Goal: Information Seeking & Learning: Learn about a topic

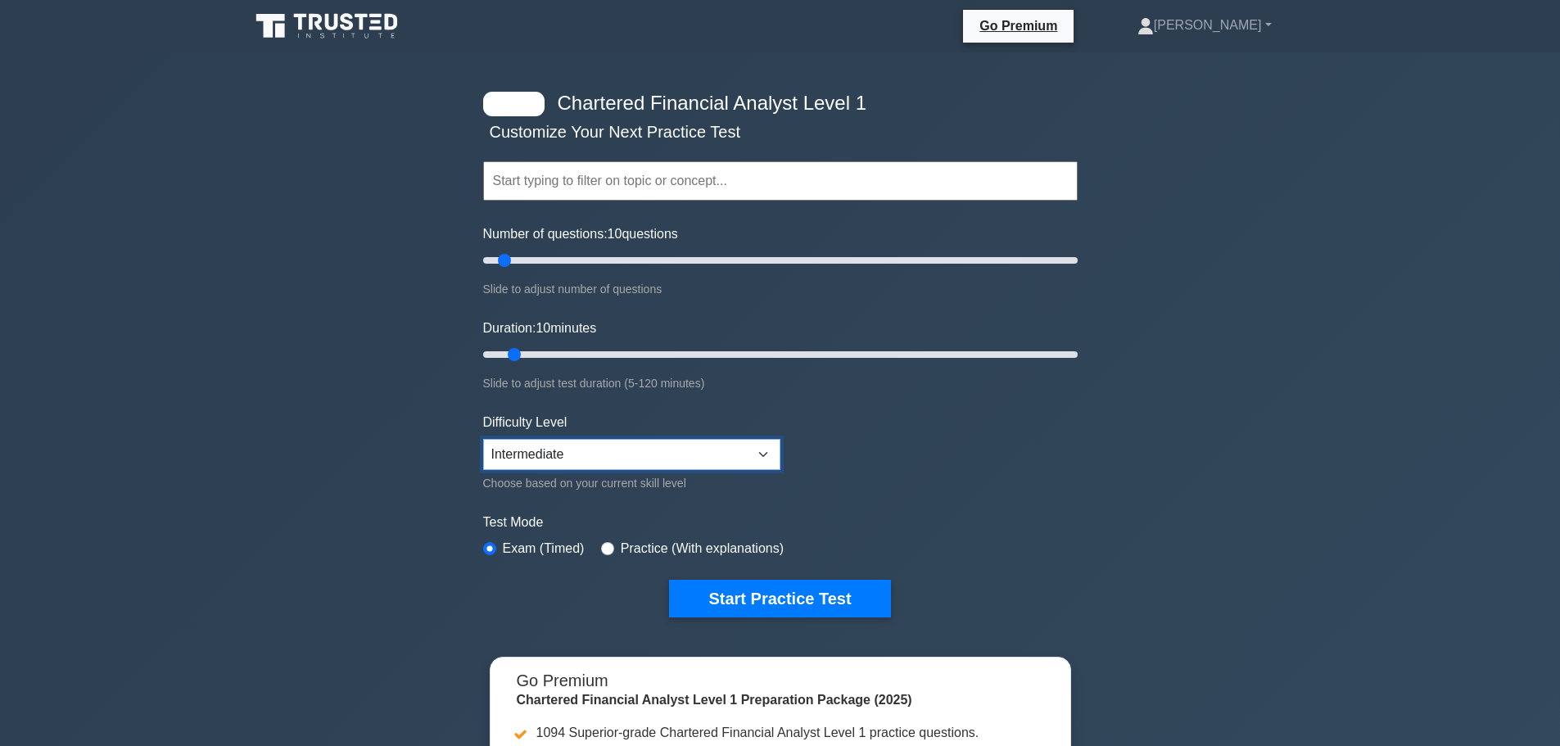
click at [664, 458] on select "Beginner Intermediate Expert" at bounding box center [631, 454] width 297 height 31
select select "beginner"
click at [483, 439] on select "Beginner Intermediate Expert" at bounding box center [631, 454] width 297 height 31
click at [720, 593] on button "Start Practice Test" at bounding box center [779, 599] width 221 height 38
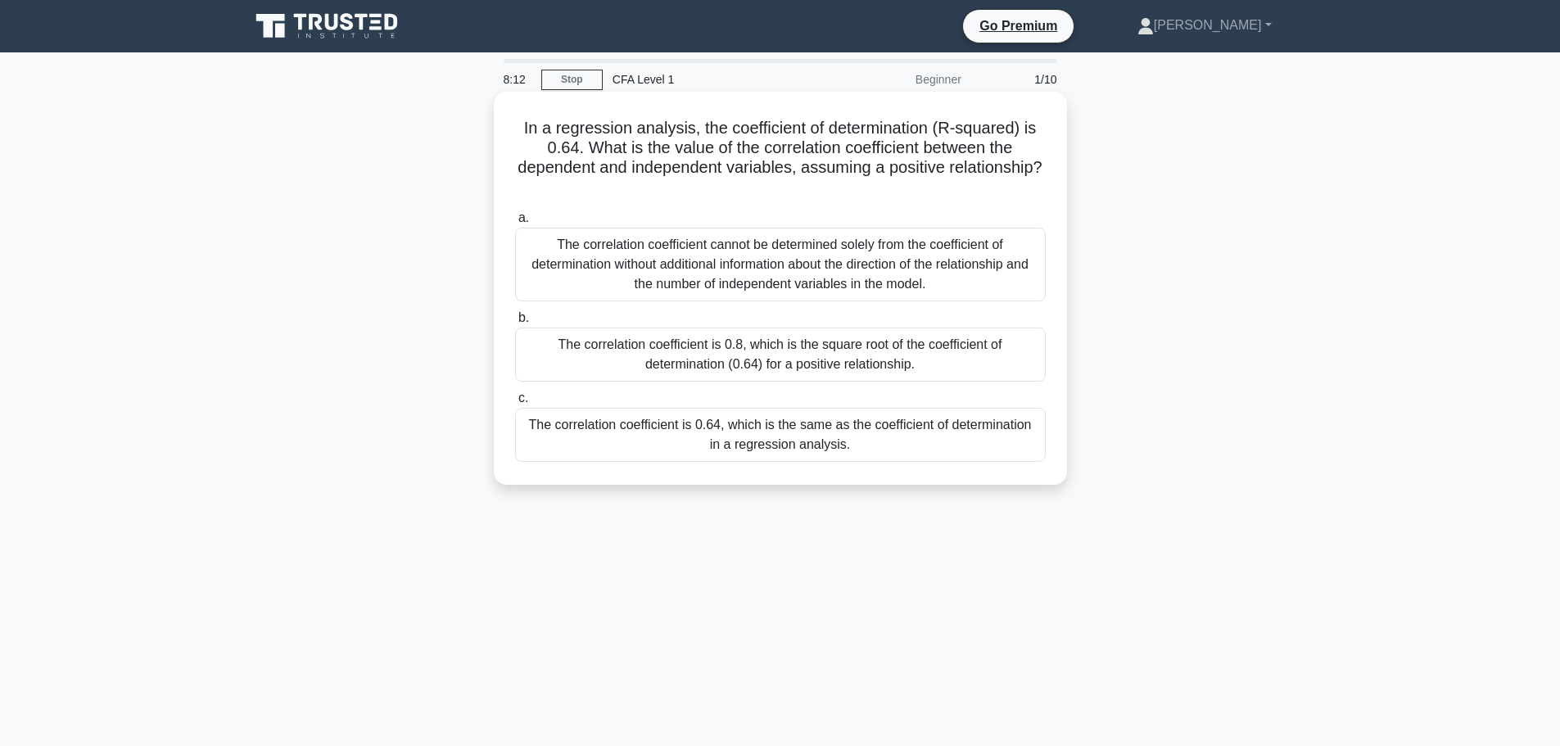
drag, startPoint x: 828, startPoint y: 192, endPoint x: 777, endPoint y: 167, distance: 56.7
click at [777, 167] on h5 "In a regression analysis, the coefficient of determination (R-squared) is 0.64.…" at bounding box center [780, 158] width 534 height 80
drag, startPoint x: 777, startPoint y: 167, endPoint x: 823, endPoint y: 192, distance: 52.0
click at [823, 192] on h5 "In a regression analysis, the coefficient of determination (R-squared) is 0.64.…" at bounding box center [780, 158] width 534 height 80
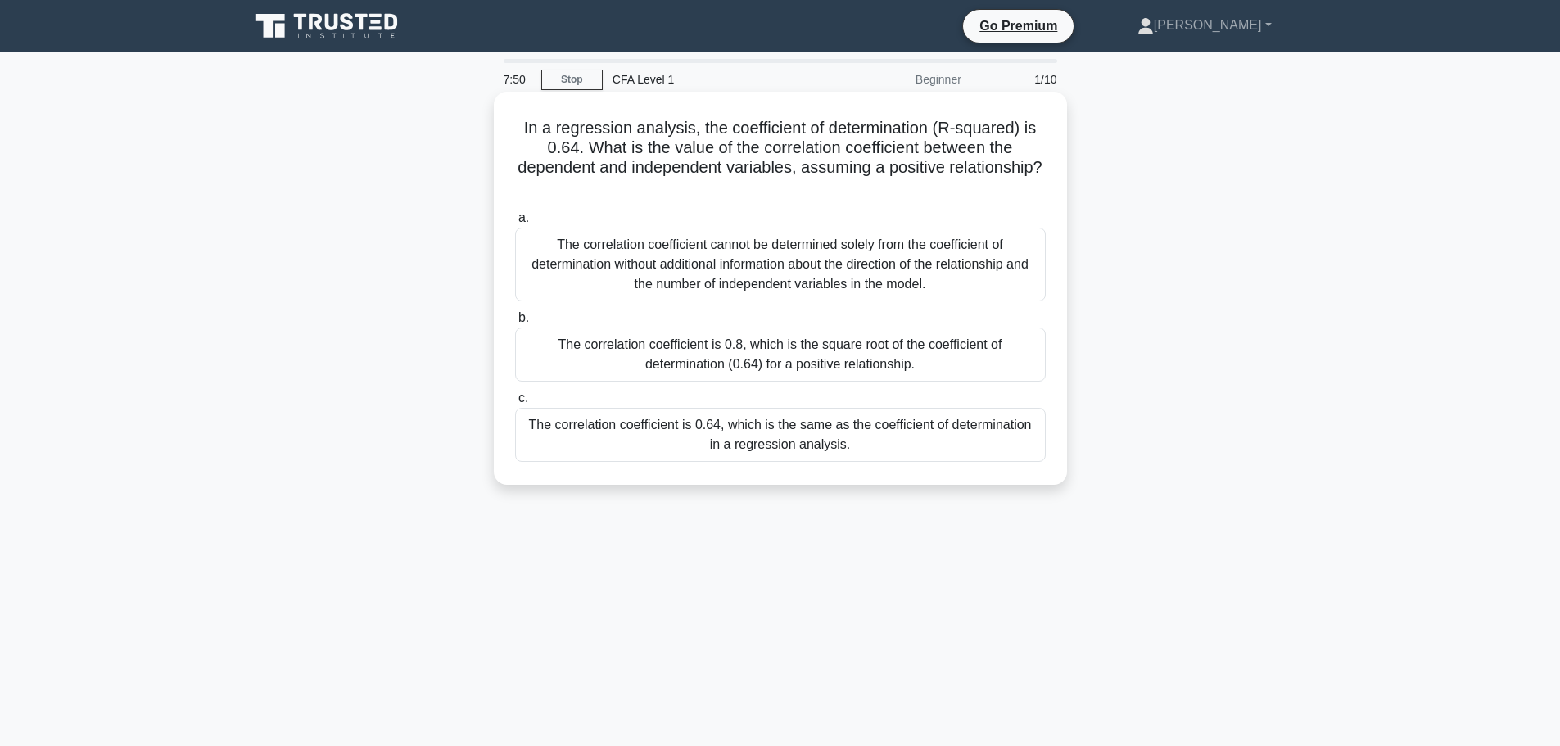
click at [790, 192] on icon ".spinner_0XTQ{transform-origin:center;animation:spinner_y6GP .75s linear infini…" at bounding box center [780, 188] width 20 height 20
drag, startPoint x: 823, startPoint y: 192, endPoint x: 681, endPoint y: 172, distance: 143.0
click at [681, 172] on h5 "In a regression analysis, the coefficient of determination (R-squared) is 0.64.…" at bounding box center [780, 158] width 534 height 80
drag, startPoint x: 824, startPoint y: 189, endPoint x: 776, endPoint y: 171, distance: 51.5
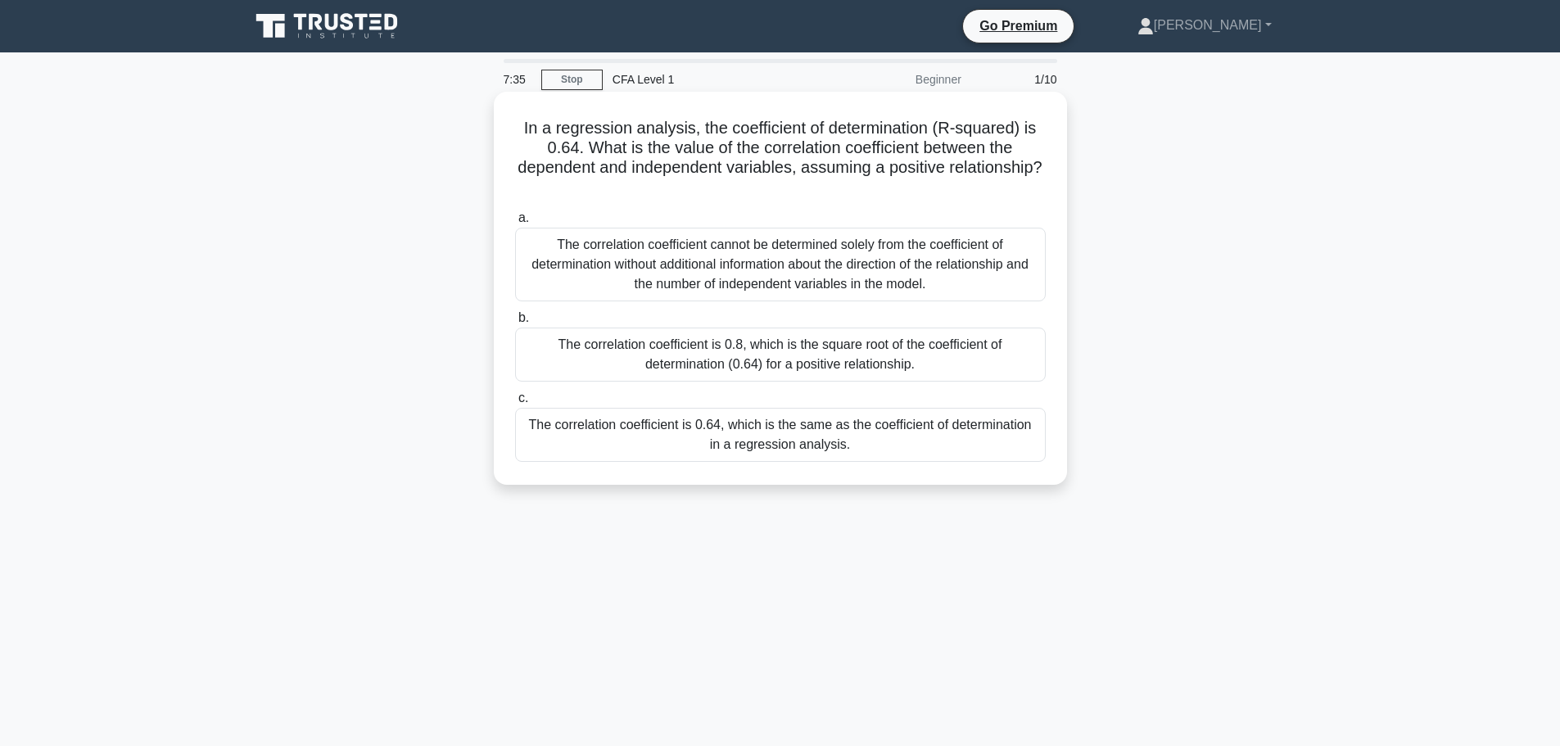
click at [776, 171] on h5 "In a regression analysis, the coefficient of determination (R-squared) is 0.64.…" at bounding box center [780, 158] width 534 height 80
drag, startPoint x: 589, startPoint y: 128, endPoint x: 840, endPoint y: 186, distance: 257.2
click at [840, 186] on h5 "In a regression analysis, the coefficient of determination (R-squared) is 0.64.…" at bounding box center [780, 158] width 534 height 80
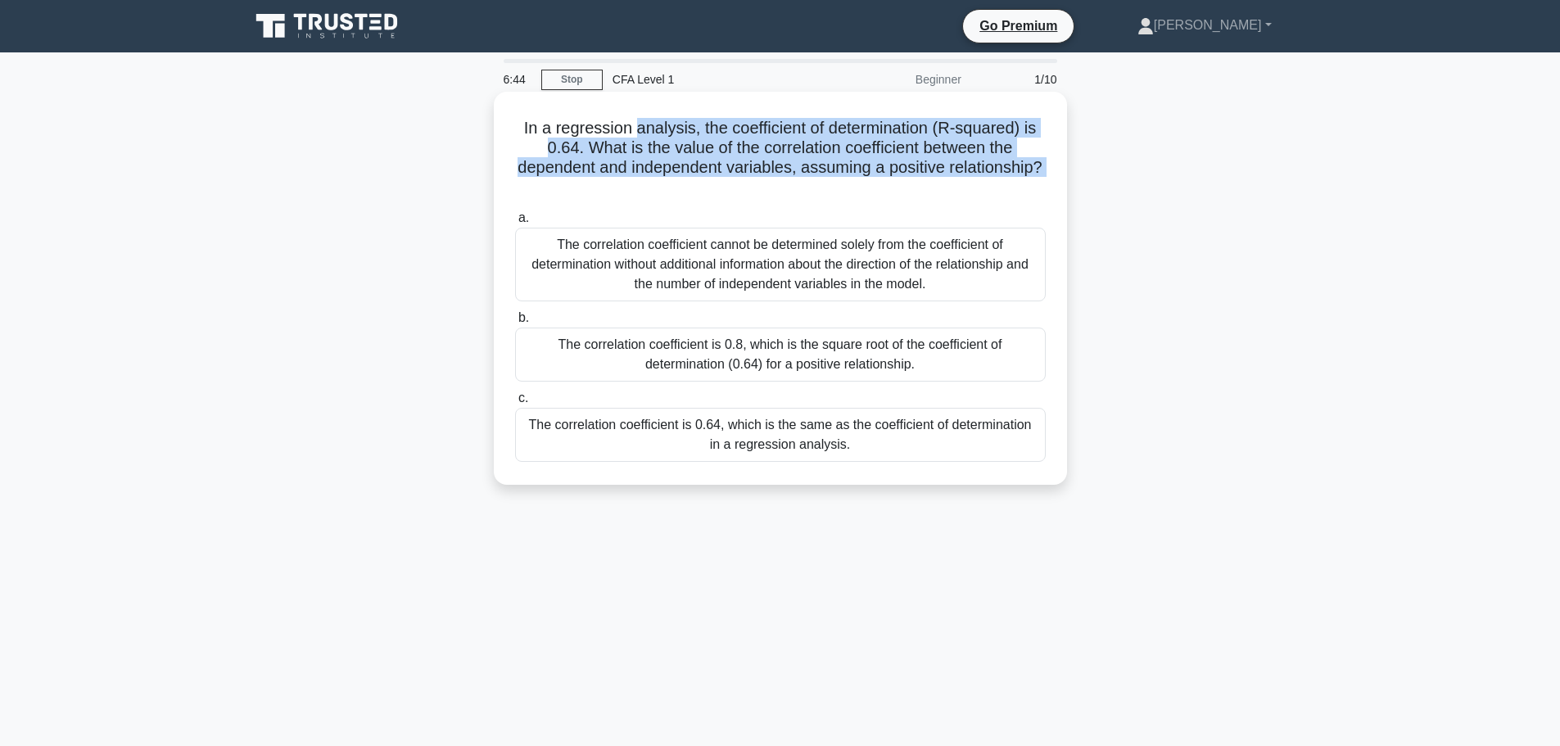
drag, startPoint x: 840, startPoint y: 186, endPoint x: 653, endPoint y: 138, distance: 192.8
click at [653, 138] on h5 "In a regression analysis, the coefficient of determination (R-squared) is 0.64.…" at bounding box center [780, 158] width 534 height 80
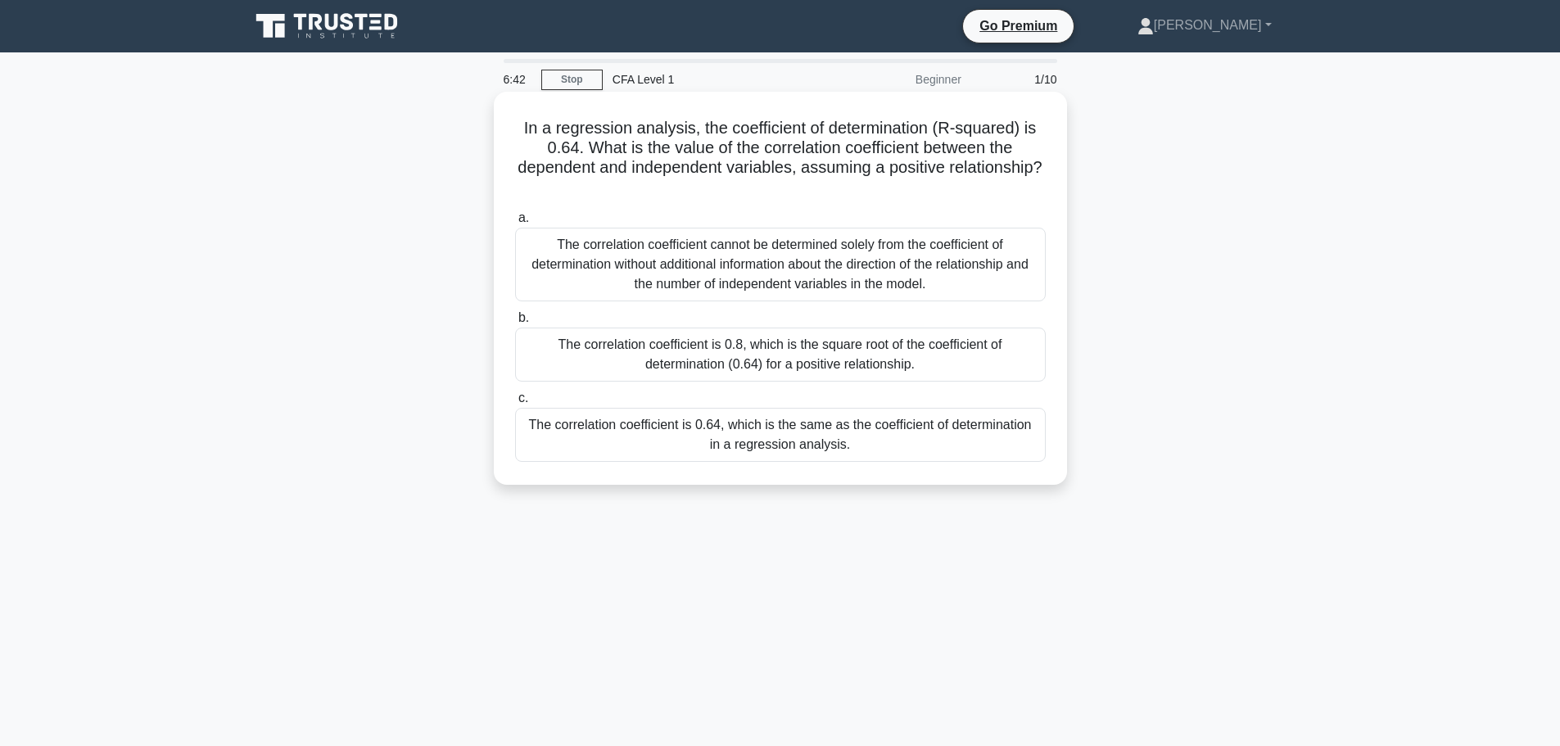
click at [653, 138] on h5 "In a regression analysis, the coefficient of determination (R-squared) is 0.64.…" at bounding box center [780, 158] width 534 height 80
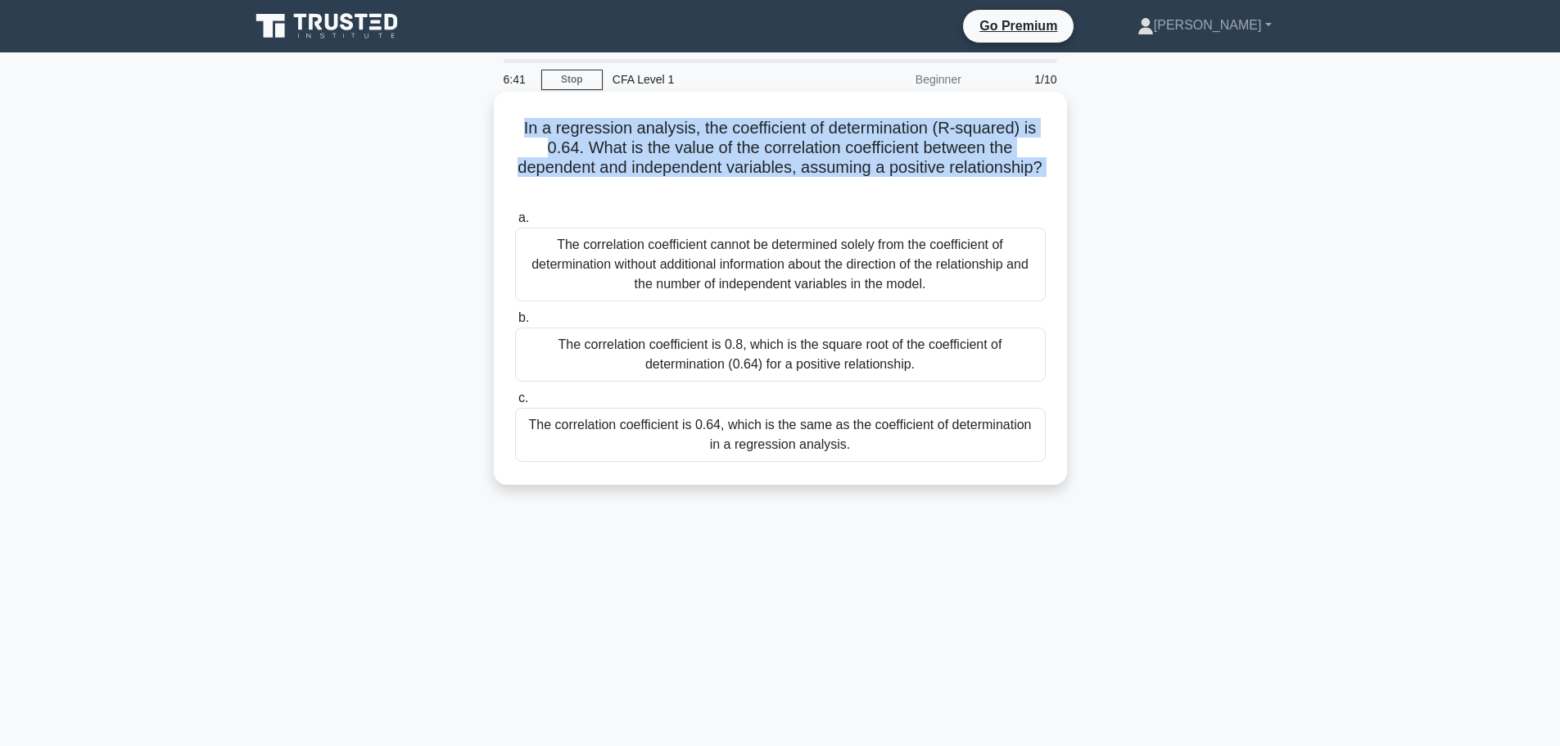
click at [653, 138] on h5 "In a regression analysis, the coefficient of determination (R-squared) is 0.64.…" at bounding box center [780, 158] width 534 height 80
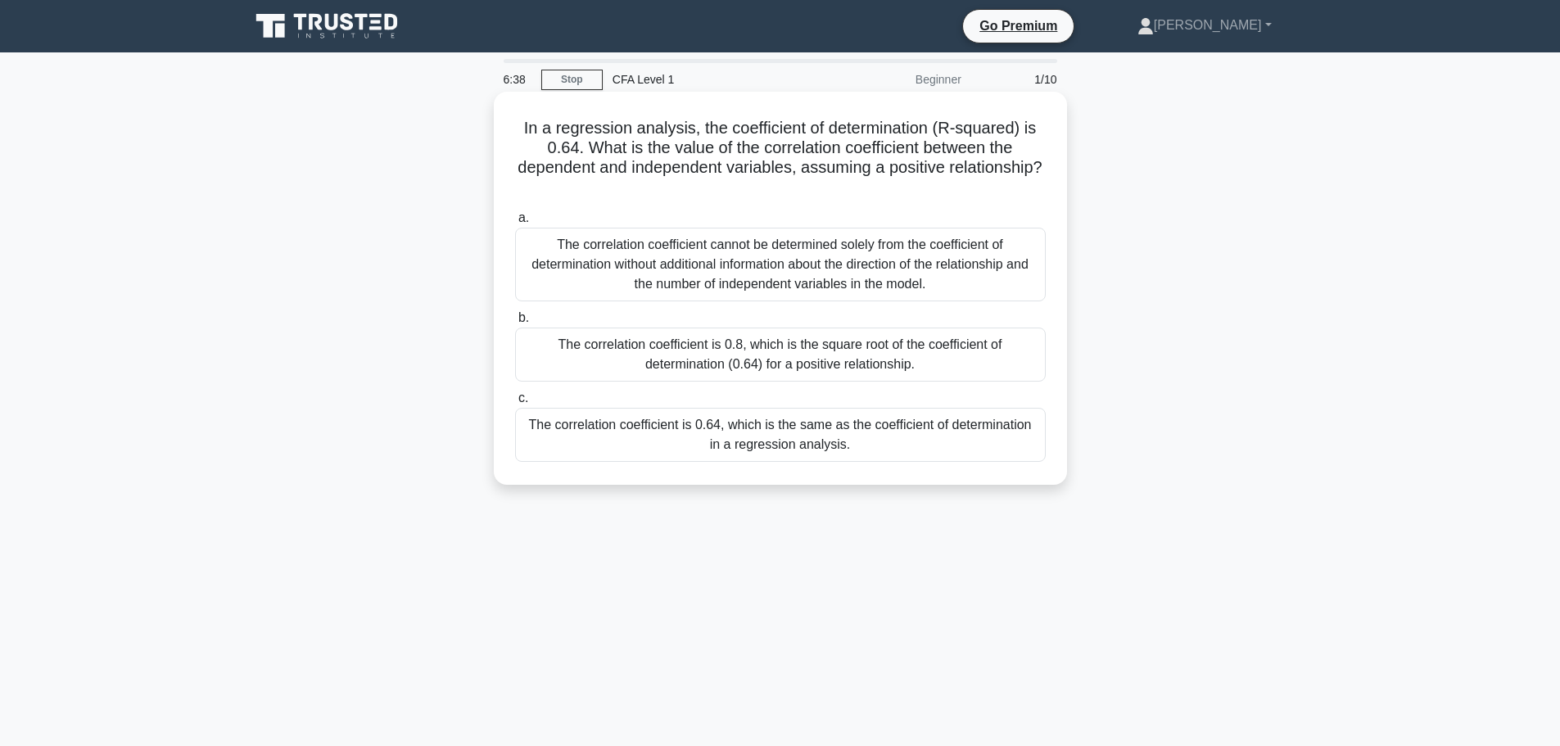
click at [680, 129] on h5 "In a regression analysis, the coefficient of determination (R-squared) is 0.64.…" at bounding box center [780, 158] width 534 height 80
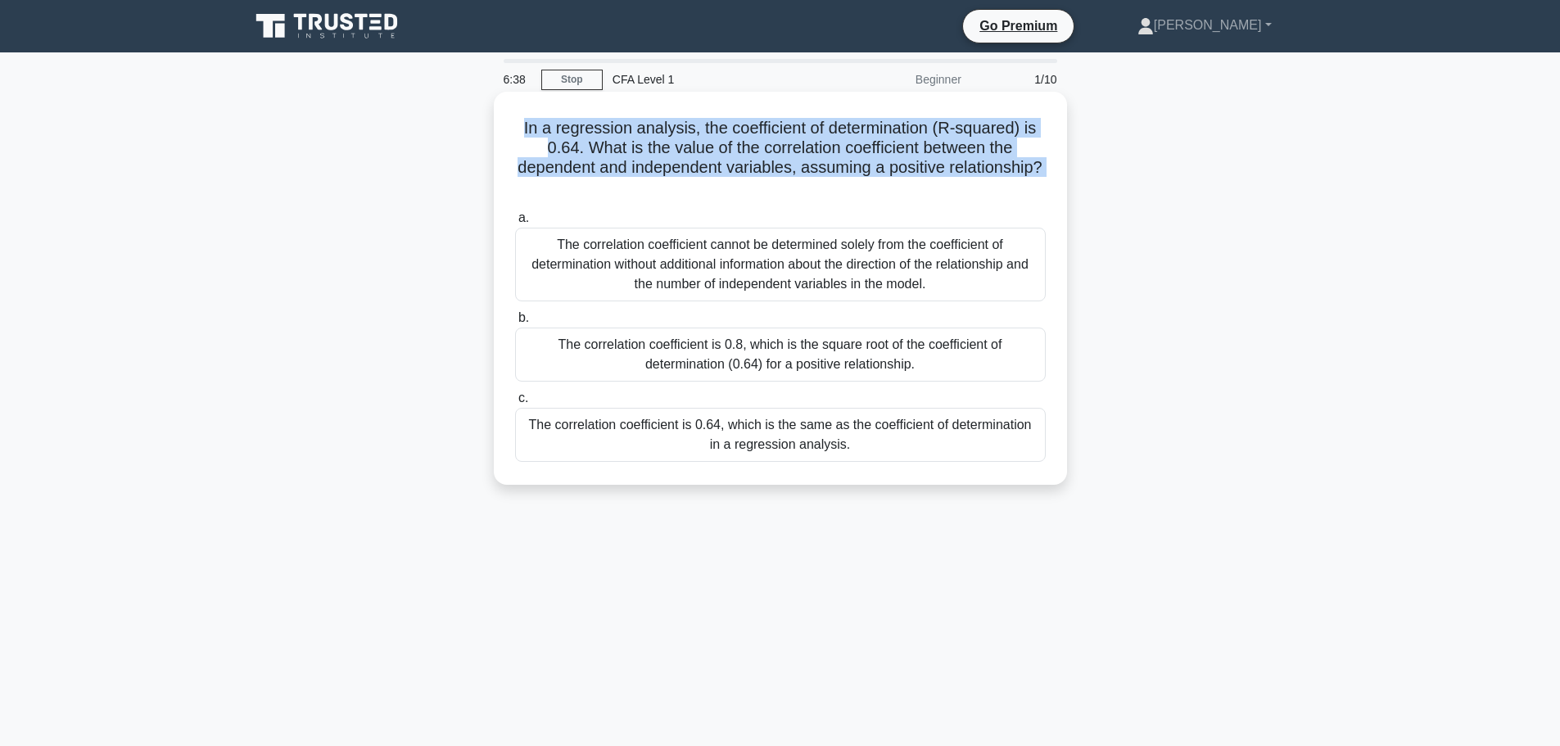
click at [680, 129] on h5 "In a regression analysis, the coefficient of determination (R-squared) is 0.64.…" at bounding box center [780, 158] width 534 height 80
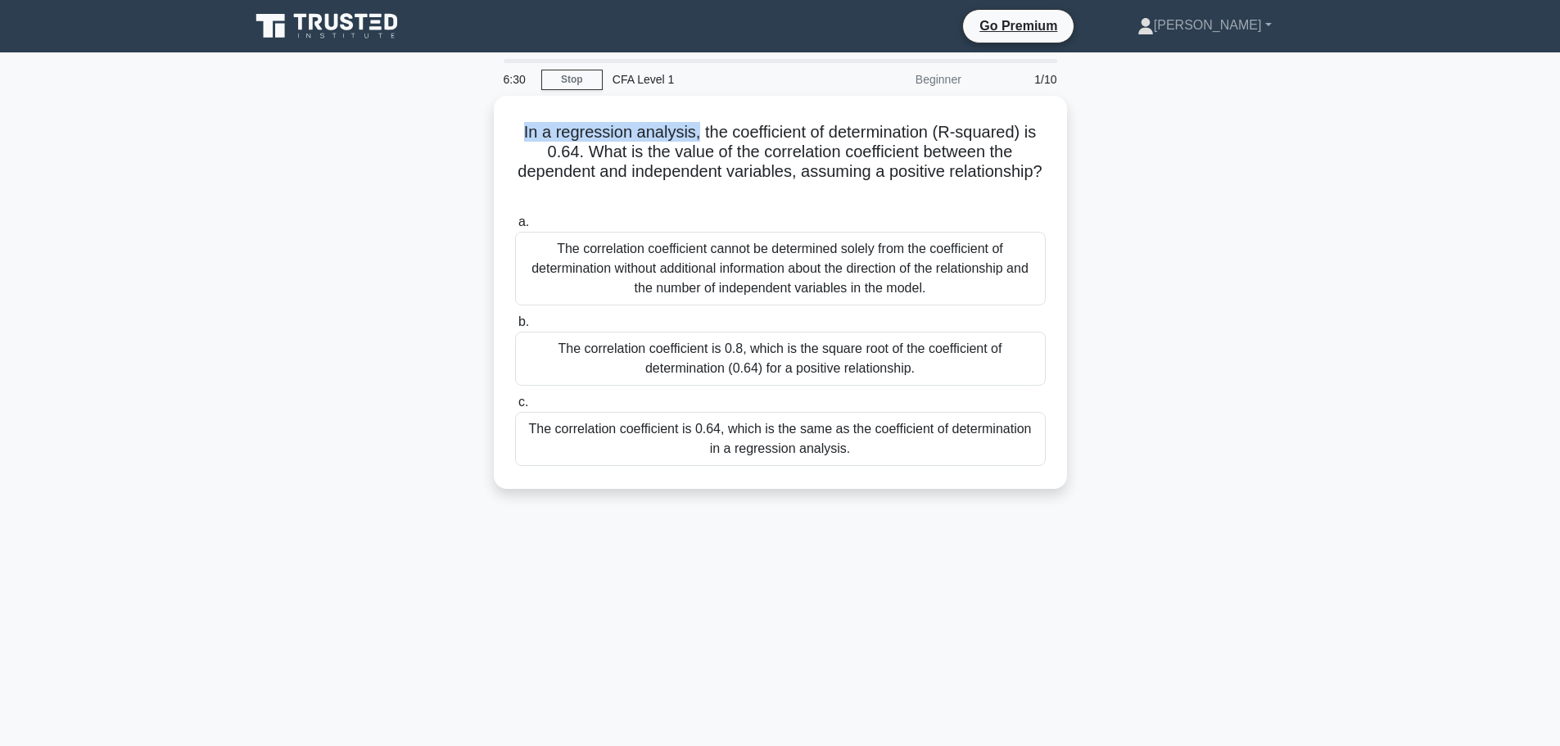
drag, startPoint x: 692, startPoint y: 129, endPoint x: 462, endPoint y: 116, distance: 230.4
click at [462, 116] on div "In a regression analysis, the coefficient of determination (R-squared) is 0.64.…" at bounding box center [780, 302] width 1081 height 413
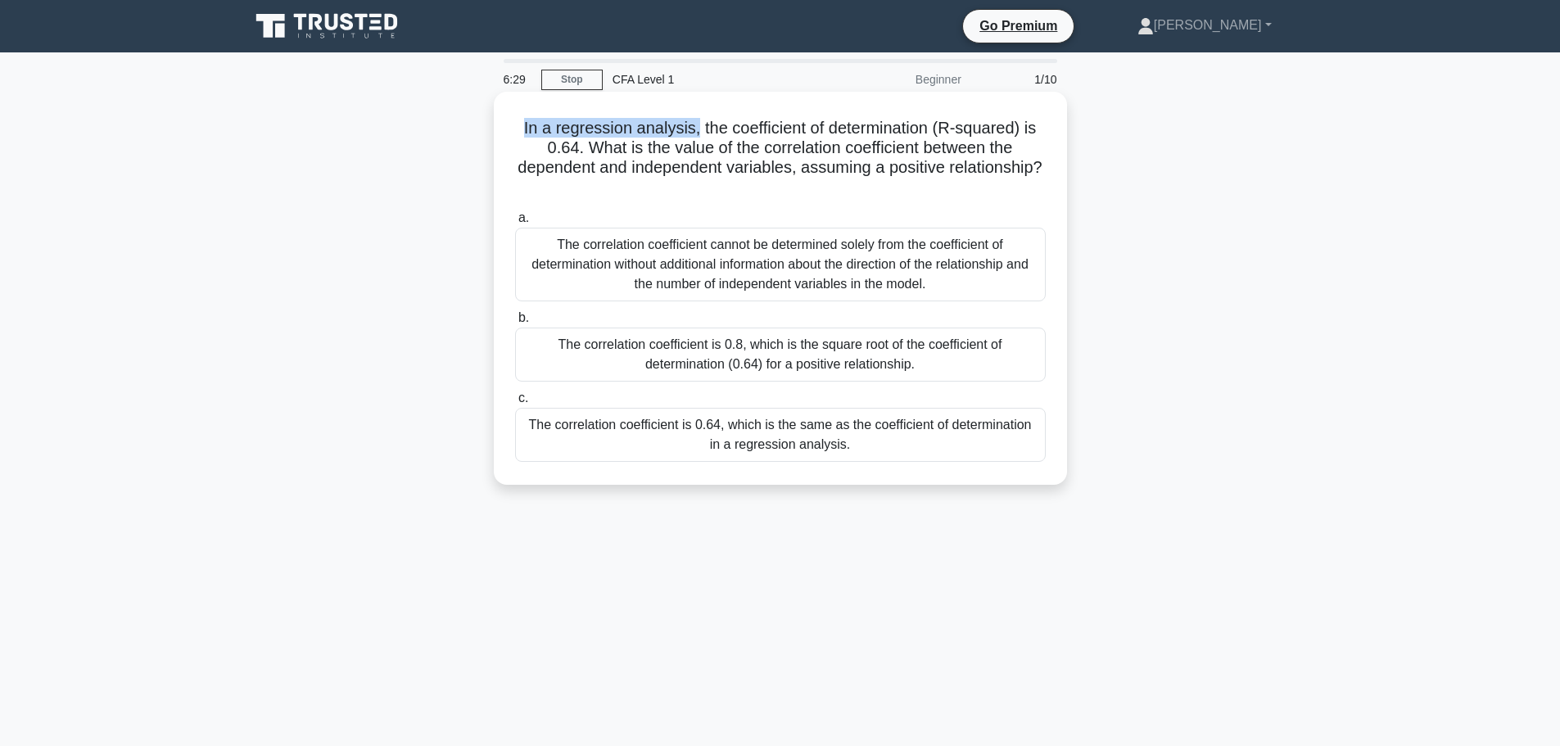
click at [513, 124] on h5 "In a regression analysis, the coefficient of determination (R-squared) is 0.64.…" at bounding box center [780, 158] width 534 height 80
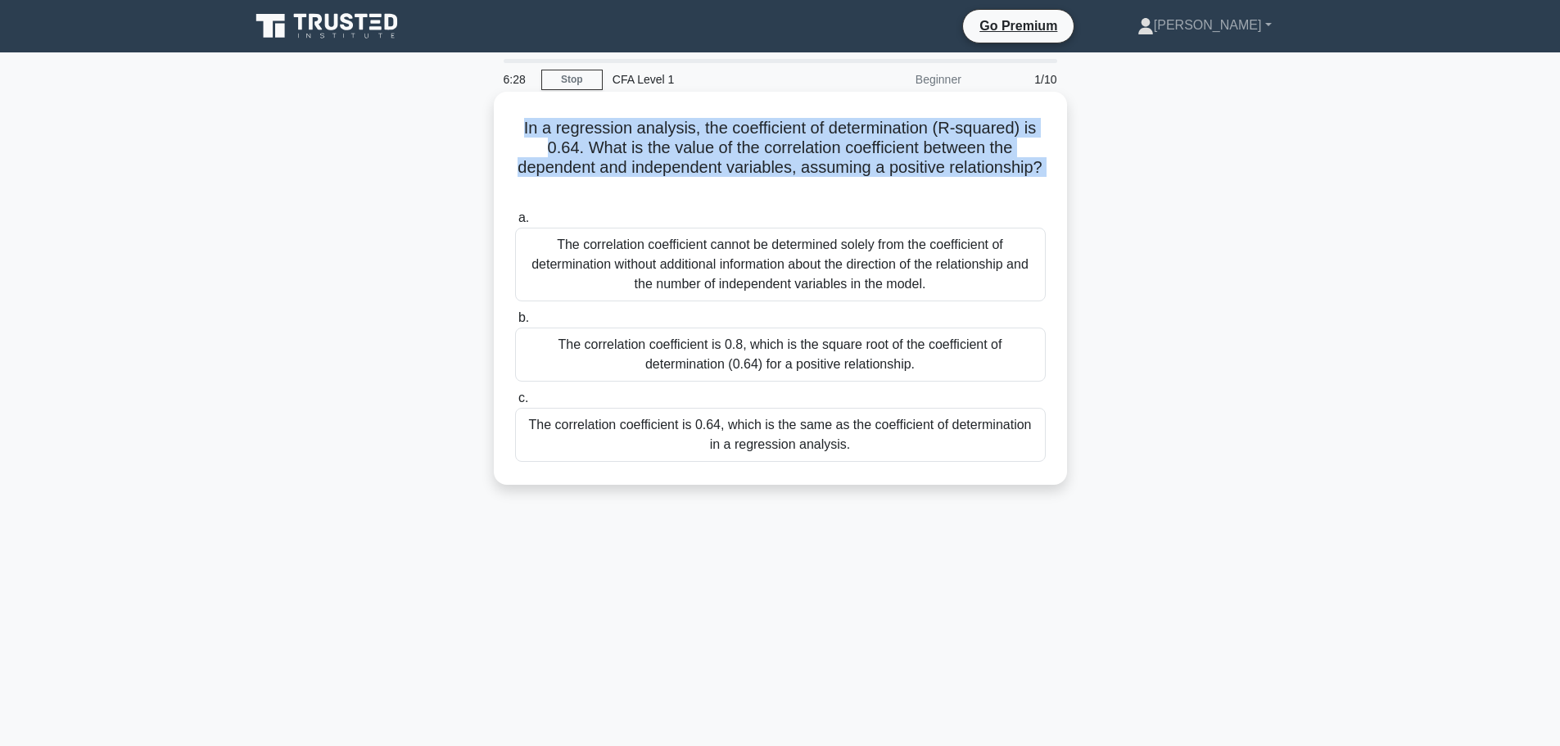
drag, startPoint x: 512, startPoint y: 124, endPoint x: 851, endPoint y: 187, distance: 343.8
click at [851, 187] on h5 "In a regression analysis, the coefficient of determination (R-squared) is 0.64.…" at bounding box center [780, 158] width 534 height 80
click at [790, 187] on icon ".spinner_0XTQ{transform-origin:center;animation:spinner_y6GP .75s linear infini…" at bounding box center [780, 188] width 20 height 20
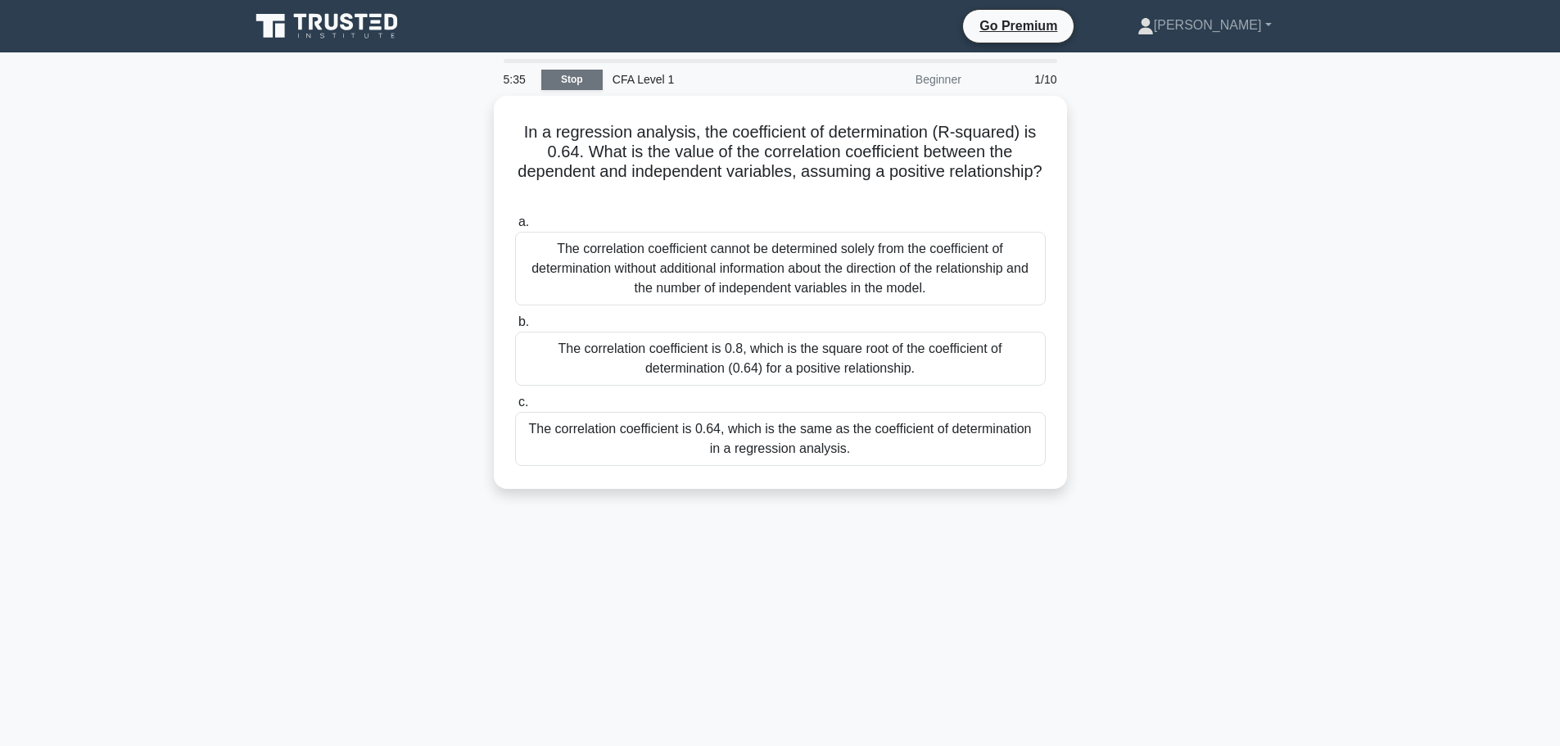
click at [557, 84] on link "Stop" at bounding box center [571, 80] width 61 height 20
